Goal: Information Seeking & Learning: Learn about a topic

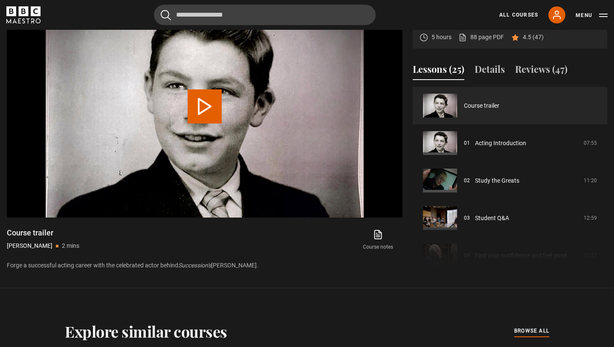
scroll to position [401, 0]
click at [540, 82] on div "Lessons (25) Details Reviews (47)" at bounding box center [509, 72] width 194 height 21
click at [537, 66] on button "Reviews (47)" at bounding box center [541, 71] width 52 height 18
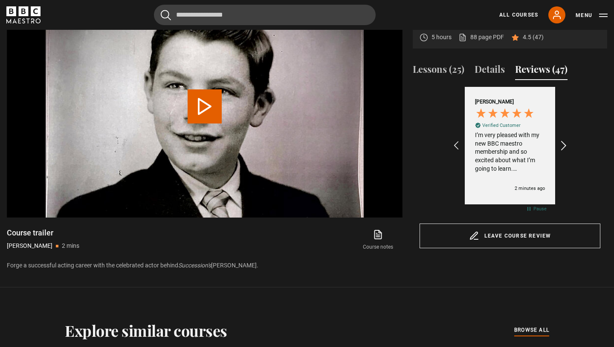
click at [567, 138] on div "REVIEWS.io Carousel Scroll Right" at bounding box center [563, 145] width 11 height 23
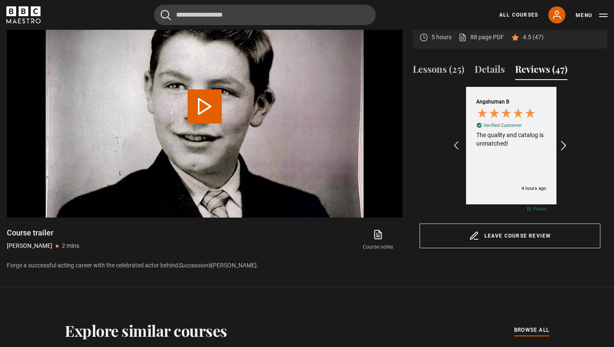
scroll to position [0, 99]
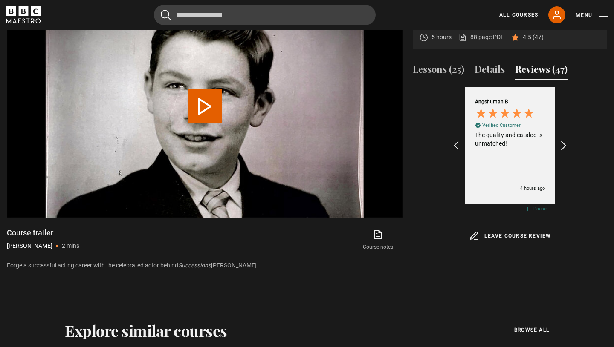
click at [567, 138] on div "REVIEWS.io Carousel Scroll Right" at bounding box center [563, 145] width 11 height 23
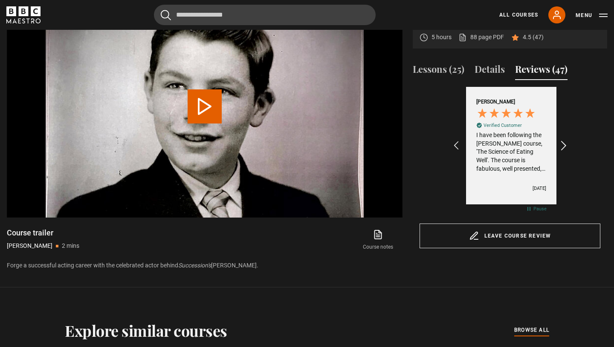
scroll to position [0, 198]
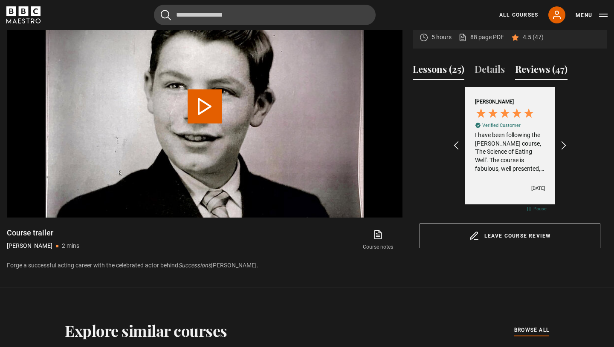
click at [453, 67] on button "Lessons (25)" at bounding box center [438, 71] width 52 height 18
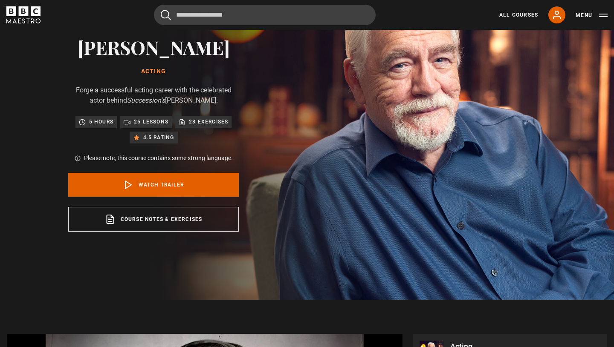
scroll to position [0, 0]
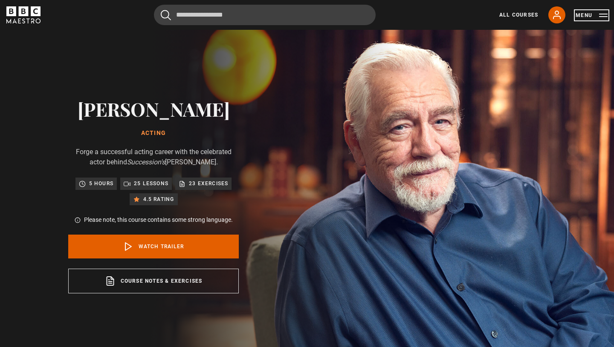
click at [607, 17] on button "Menu" at bounding box center [591, 15] width 32 height 9
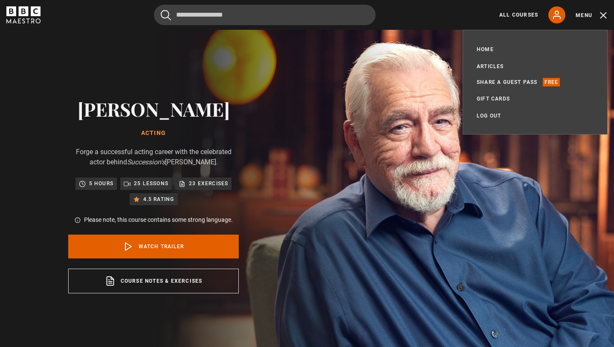
click at [260, 46] on div "Brian Cox Acting Forge a successful acting career with the celebrated actor beh…" at bounding box center [153, 196] width 273 height 332
click at [515, 13] on link "All Courses" at bounding box center [518, 15] width 39 height 8
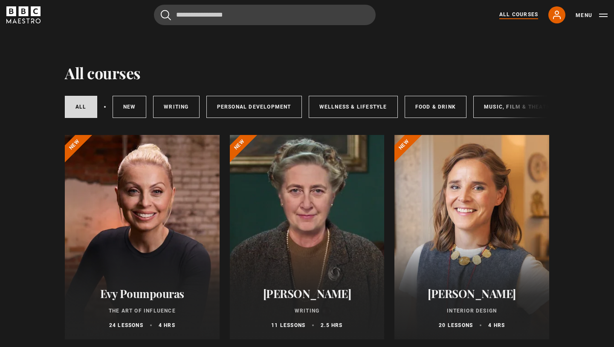
click at [502, 108] on div "All courses New courses Writing Personal Development Wellness & Lifestyle Food …" at bounding box center [307, 106] width 484 height 29
click at [481, 106] on link "Music, Film & Theatre" at bounding box center [518, 107] width 91 height 22
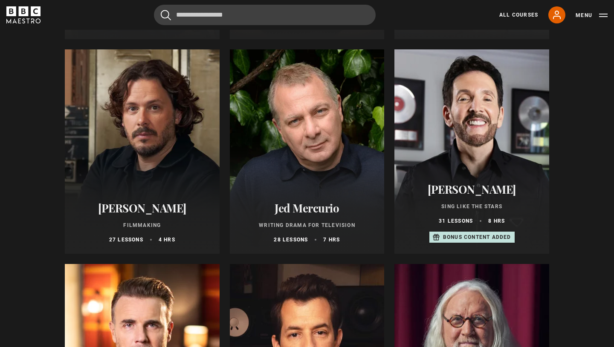
scroll to position [262, 0]
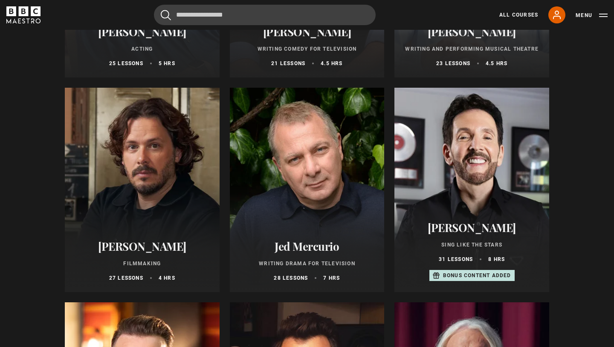
click at [488, 179] on div at bounding box center [471, 190] width 155 height 205
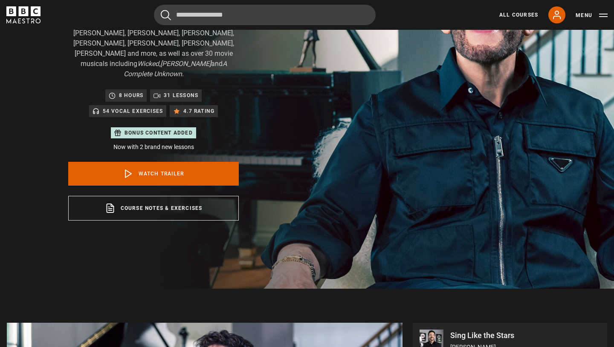
scroll to position [165, 0]
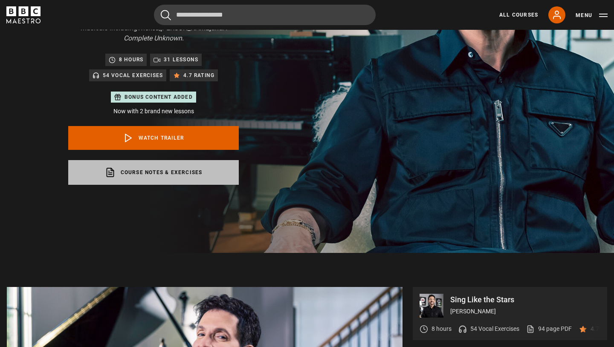
click at [176, 174] on link "Course notes & exercises opens in a new tab" at bounding box center [153, 172] width 170 height 25
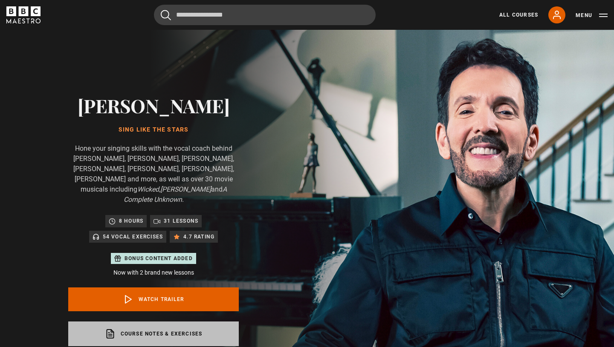
scroll to position [0, 0]
